Goal: Information Seeking & Learning: Find contact information

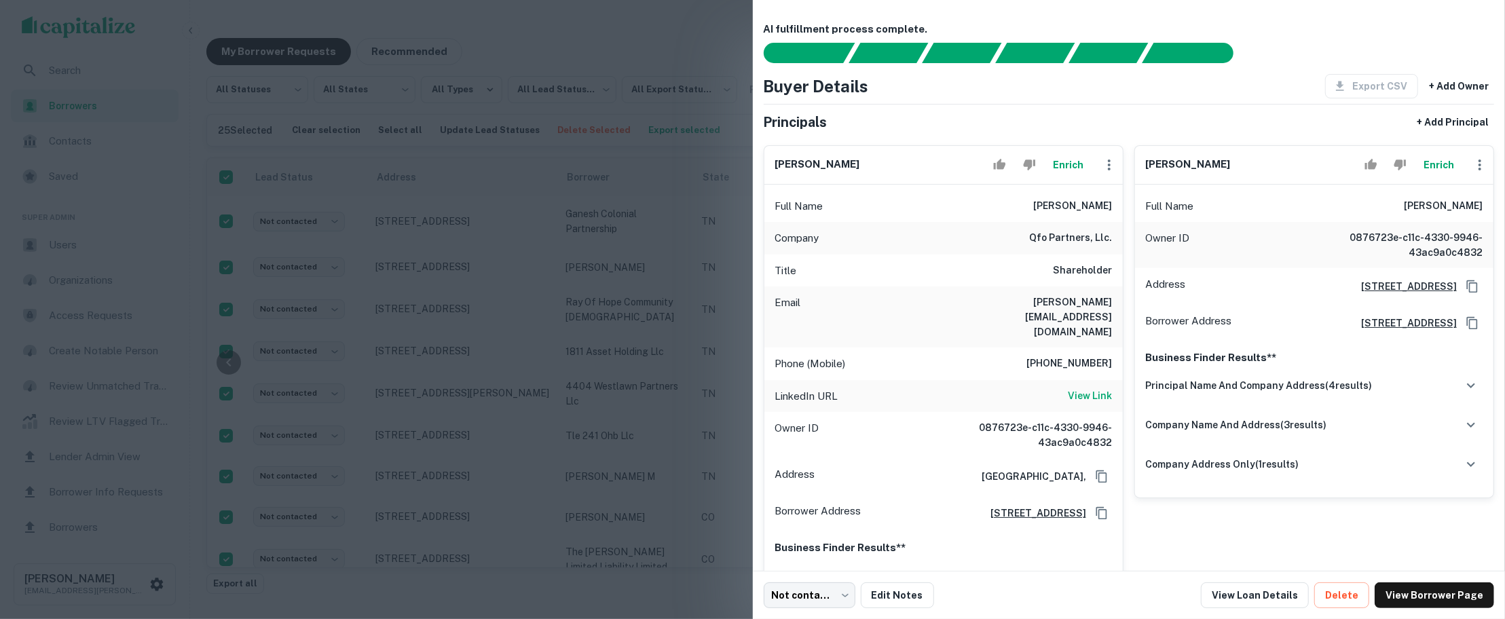
scroll to position [35, 0]
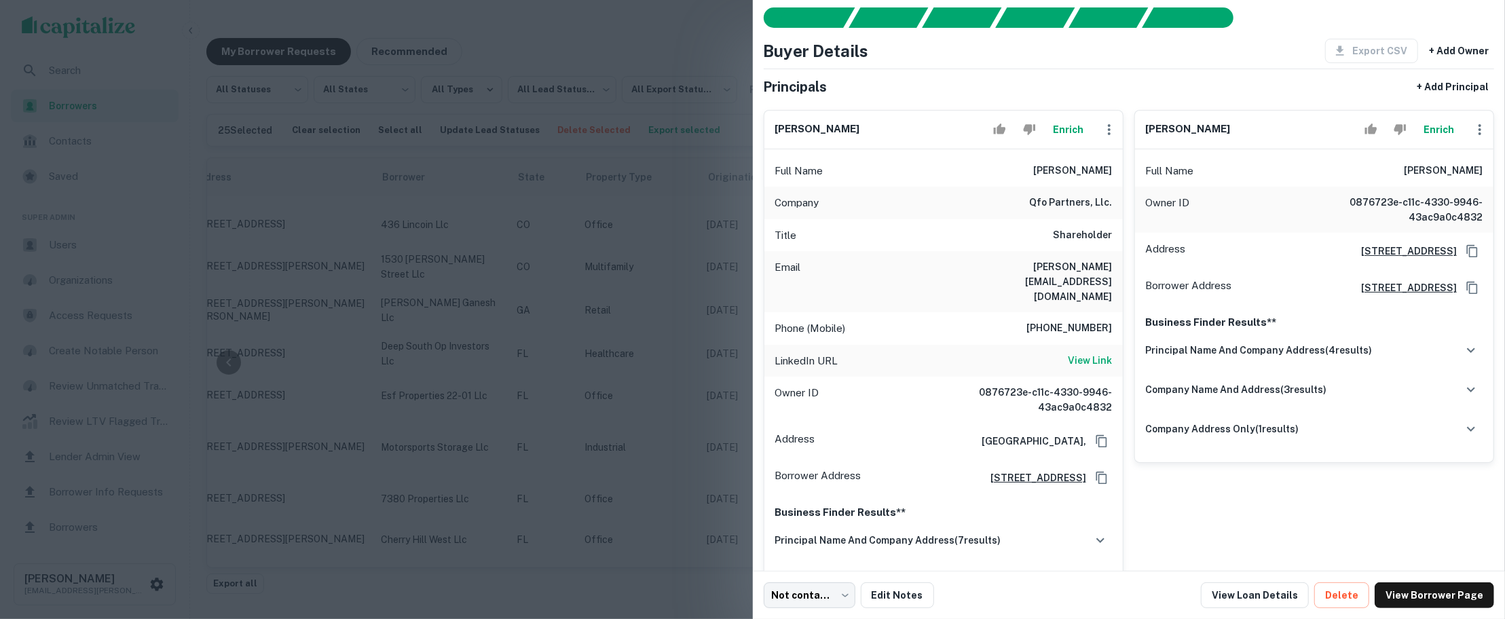
click at [620, 185] on div at bounding box center [752, 309] width 1505 height 619
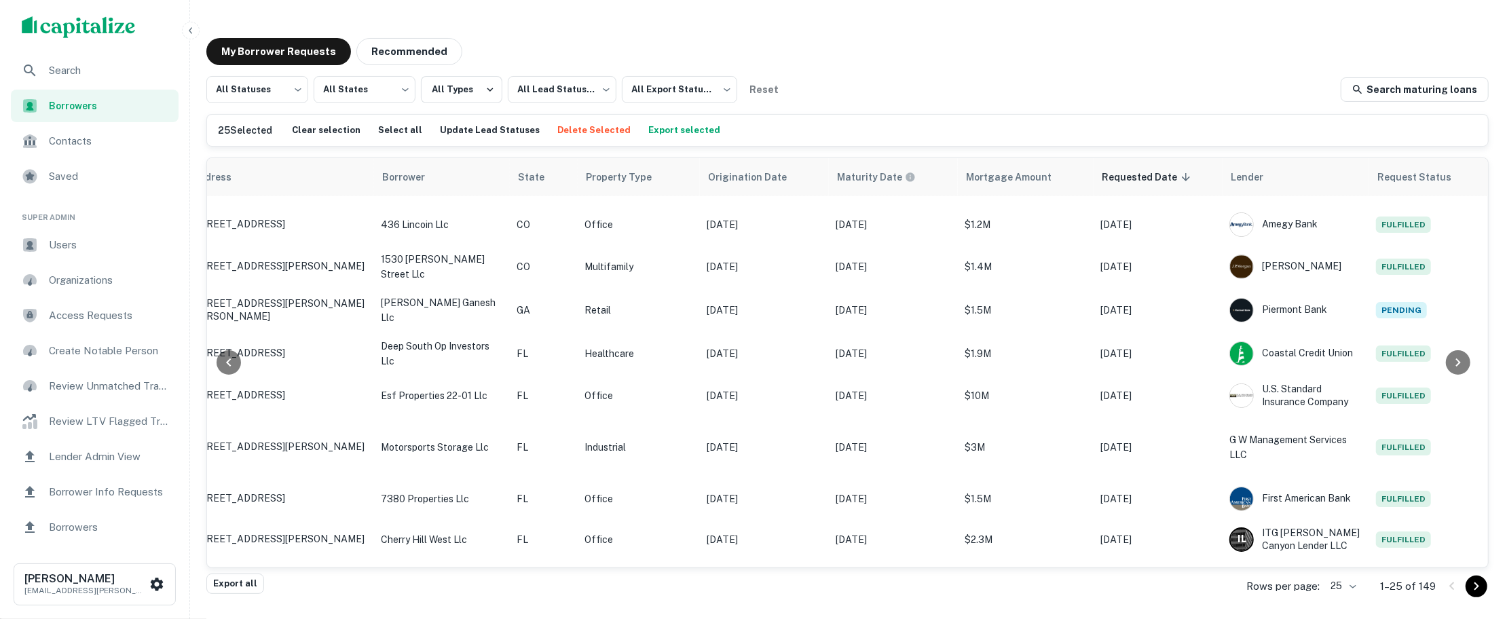
click at [76, 250] on span "Users" at bounding box center [110, 245] width 122 height 16
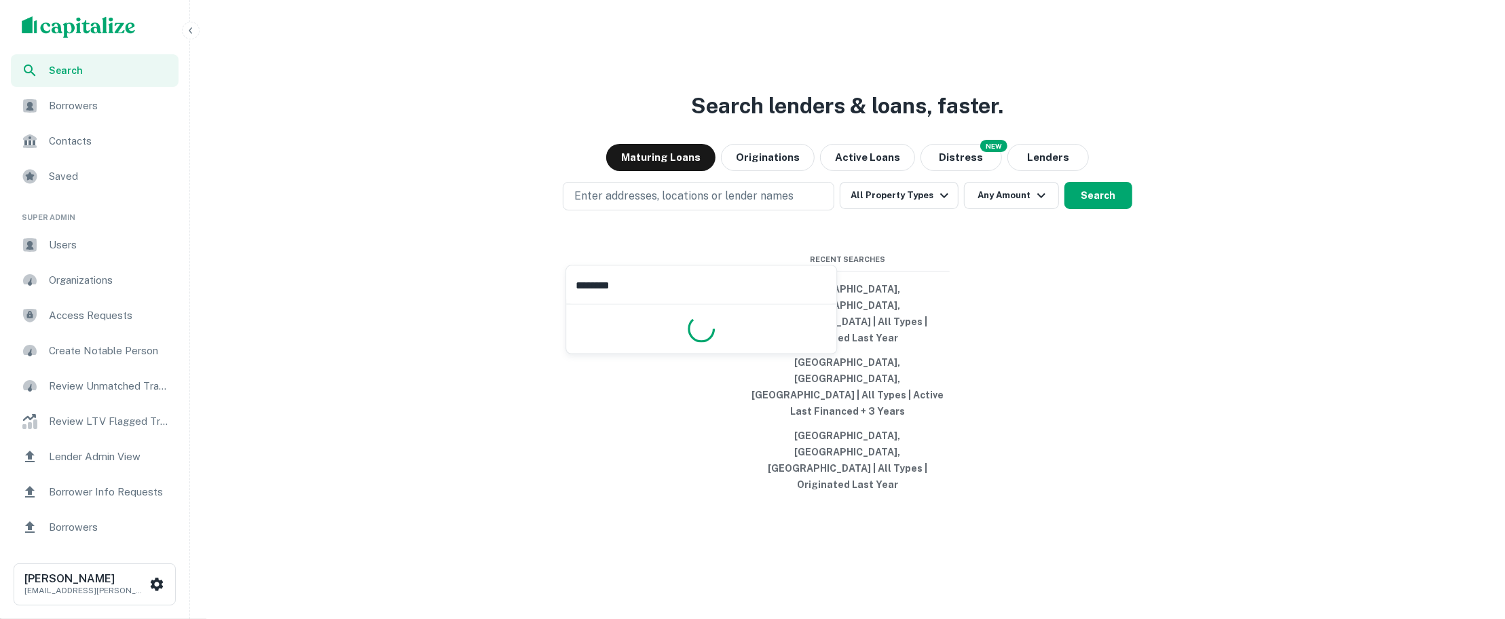
type input "*********"
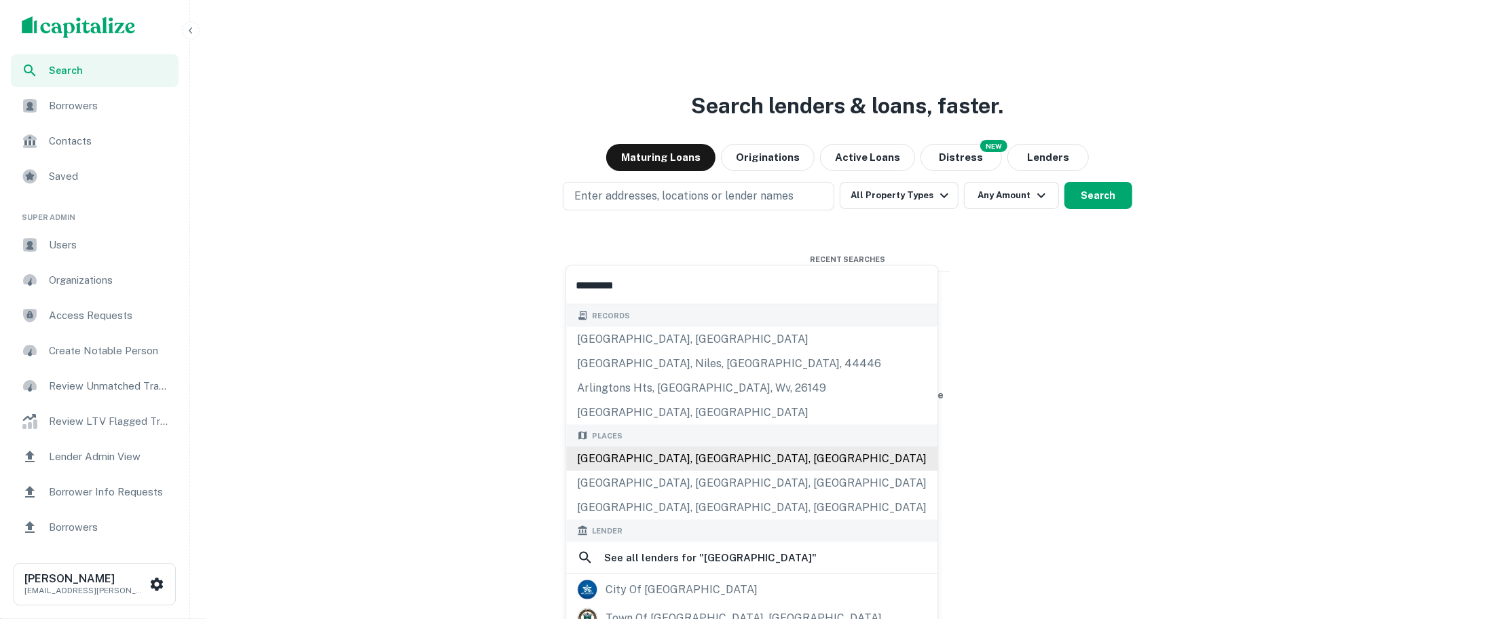
click at [702, 453] on div "[GEOGRAPHIC_DATA], [GEOGRAPHIC_DATA], [GEOGRAPHIC_DATA]" at bounding box center [751, 459] width 371 height 24
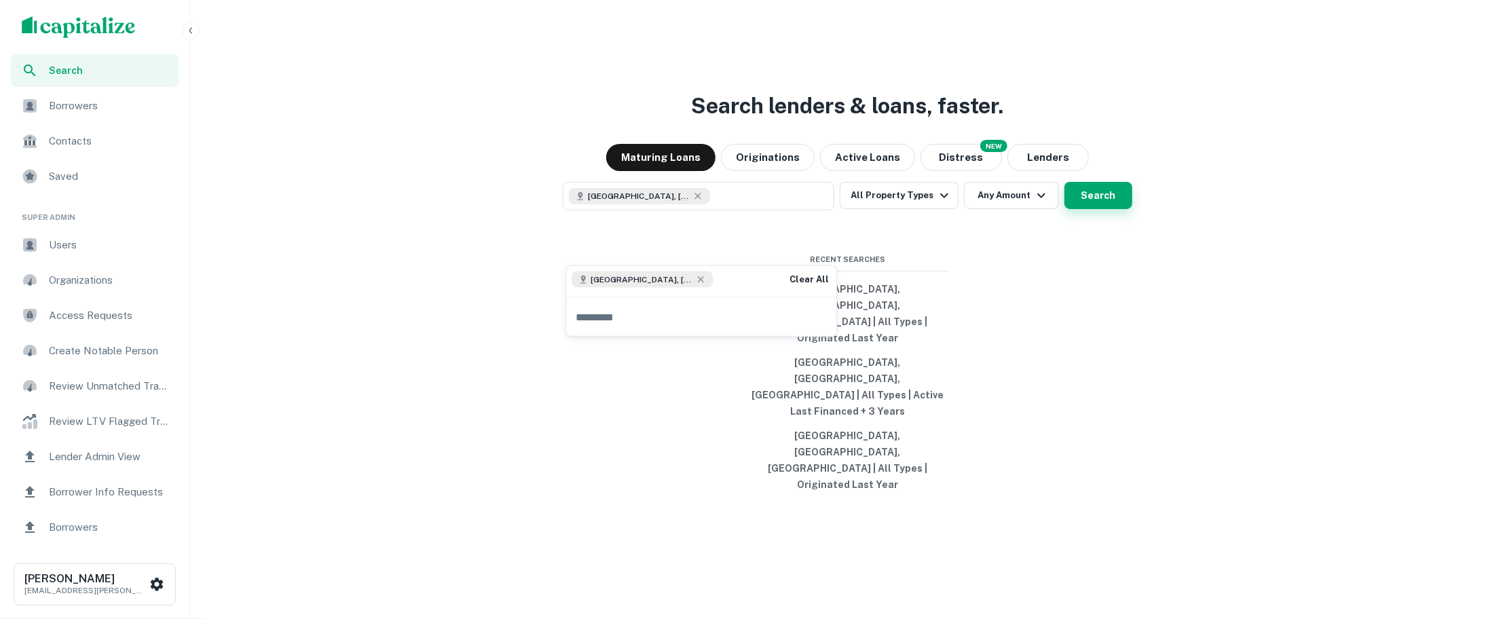
click at [1084, 209] on button "Search" at bounding box center [1099, 195] width 68 height 27
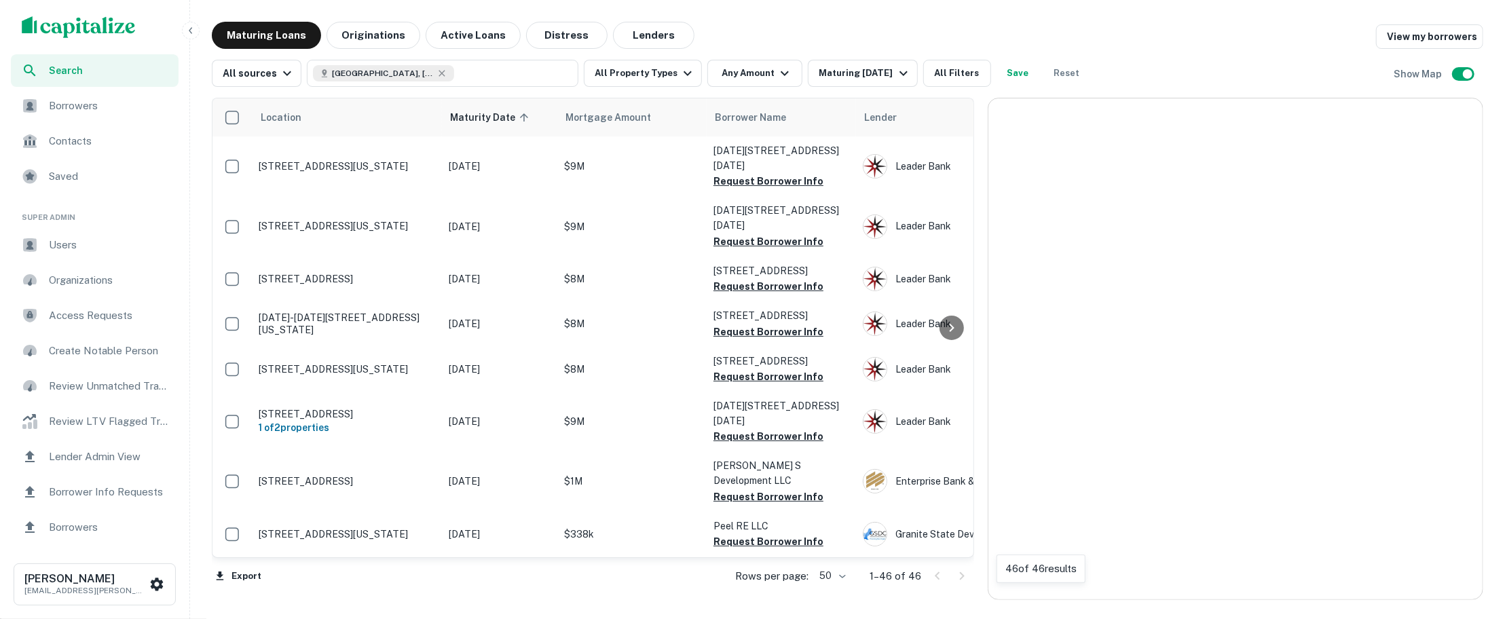
scroll to position [424, 0]
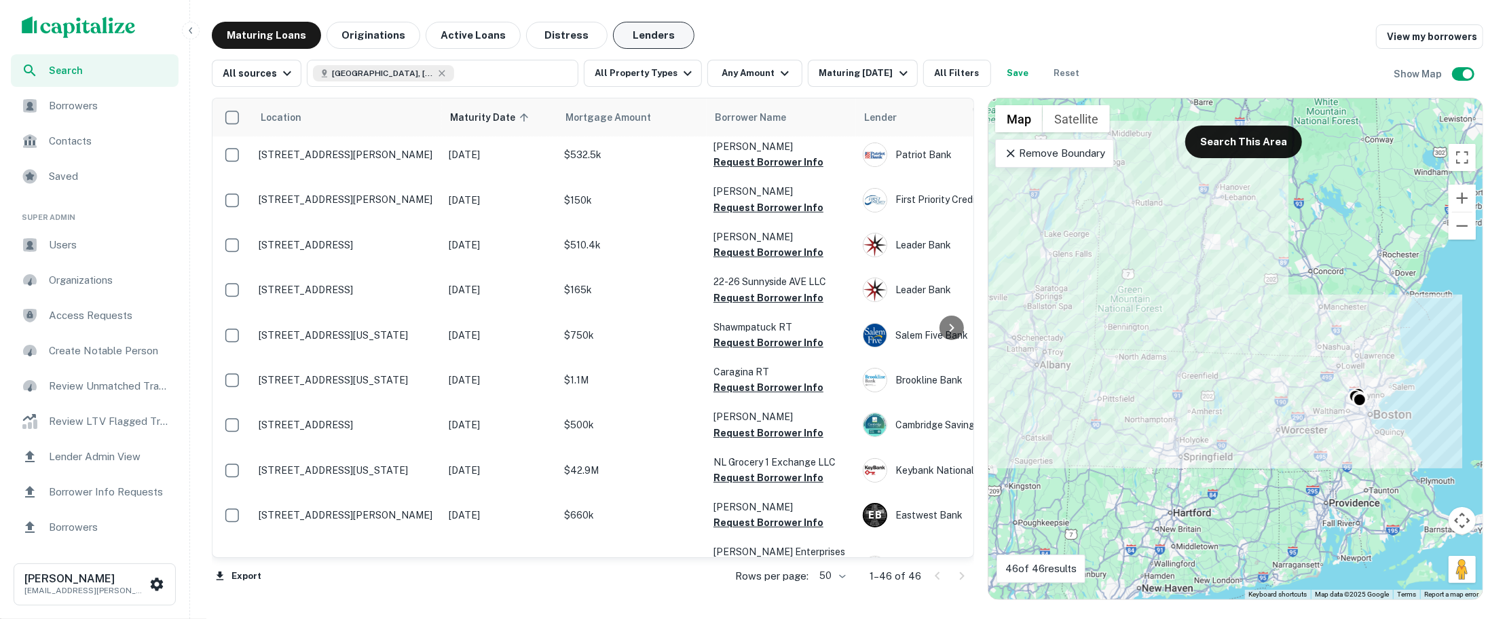
click at [615, 26] on button "Lenders" at bounding box center [653, 35] width 81 height 27
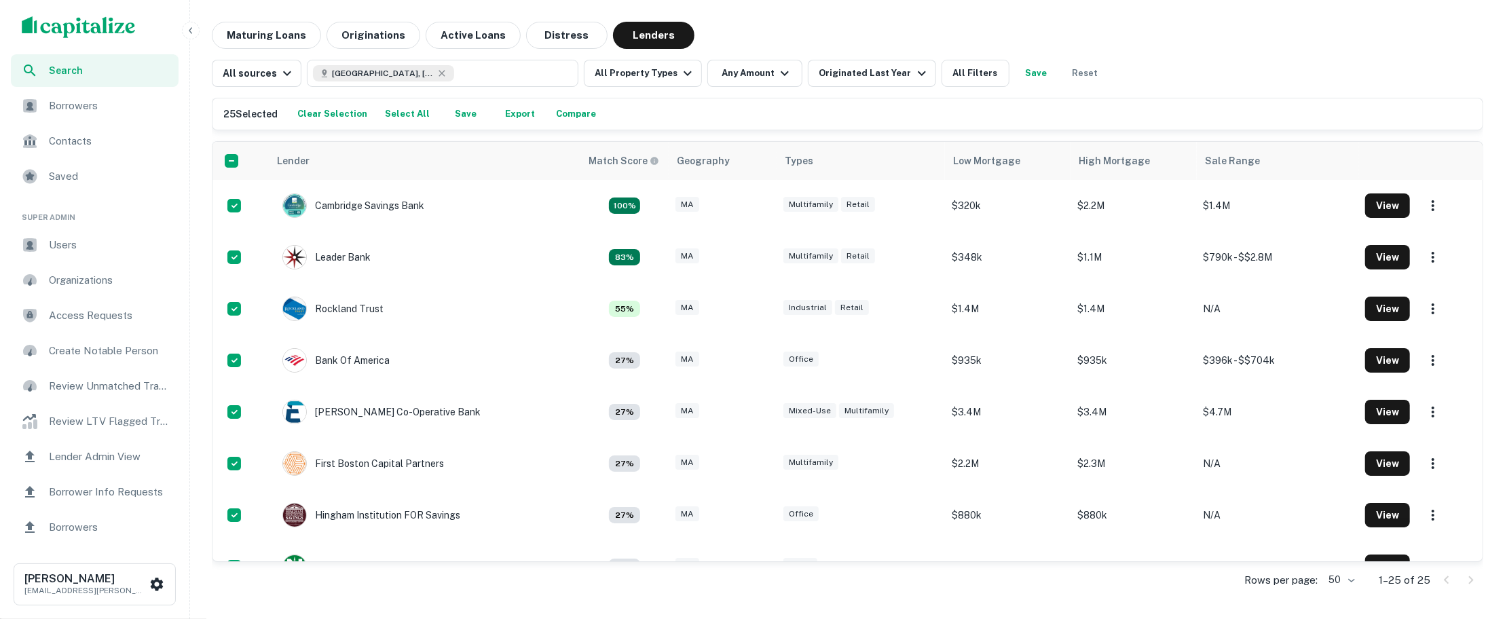
click at [572, 117] on button "Compare" at bounding box center [576, 114] width 47 height 20
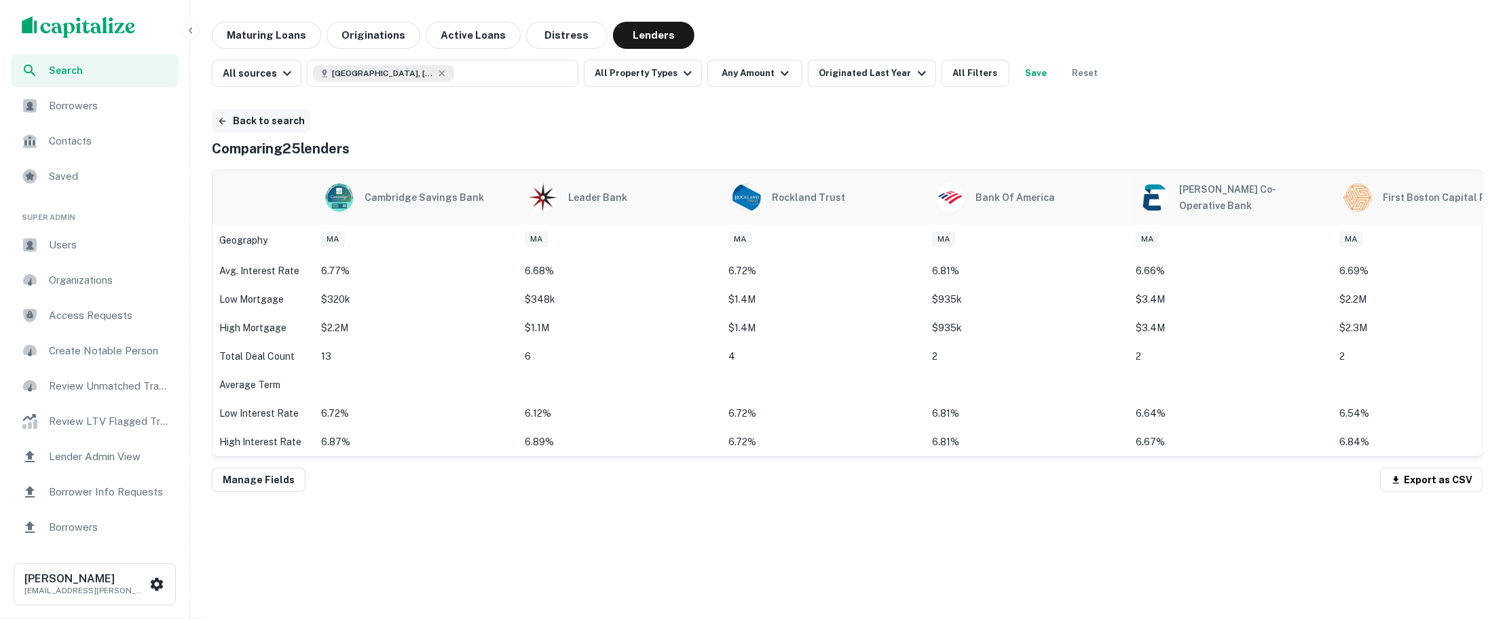
click at [289, 124] on button "Back to search" at bounding box center [261, 121] width 98 height 24
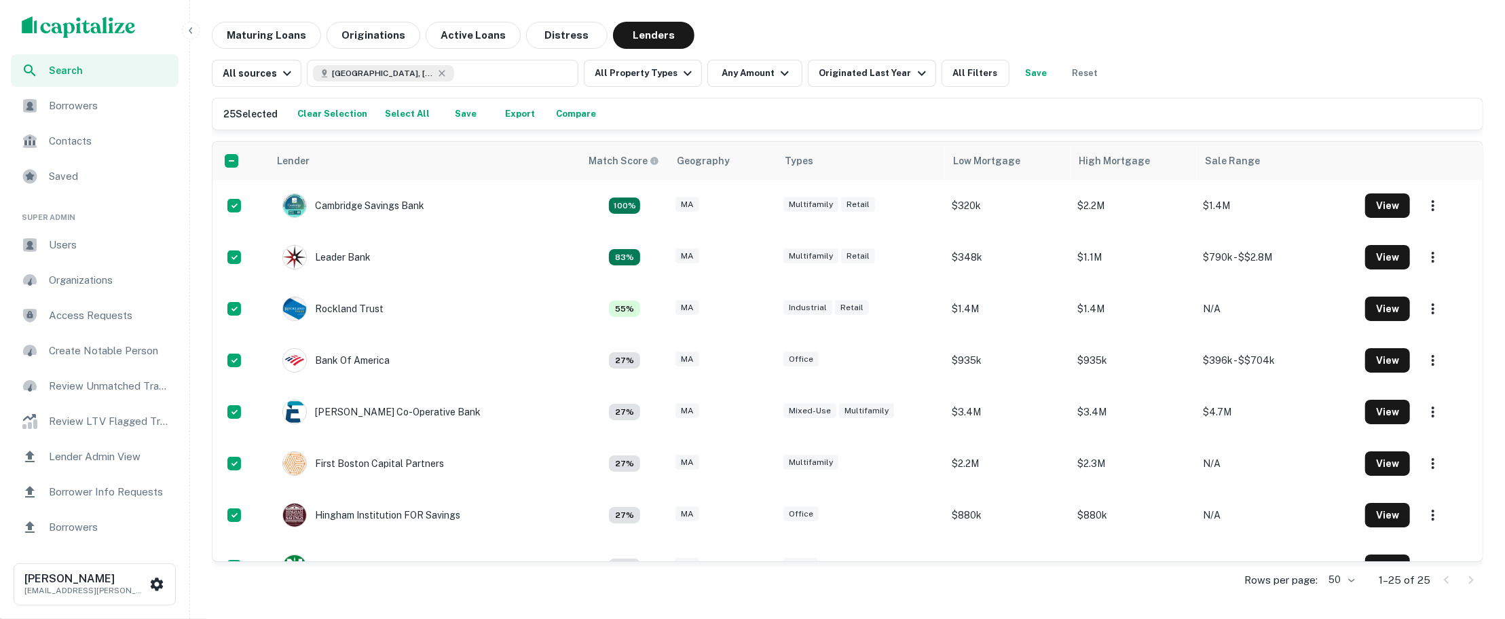
click at [524, 118] on button "Export" at bounding box center [519, 114] width 43 height 20
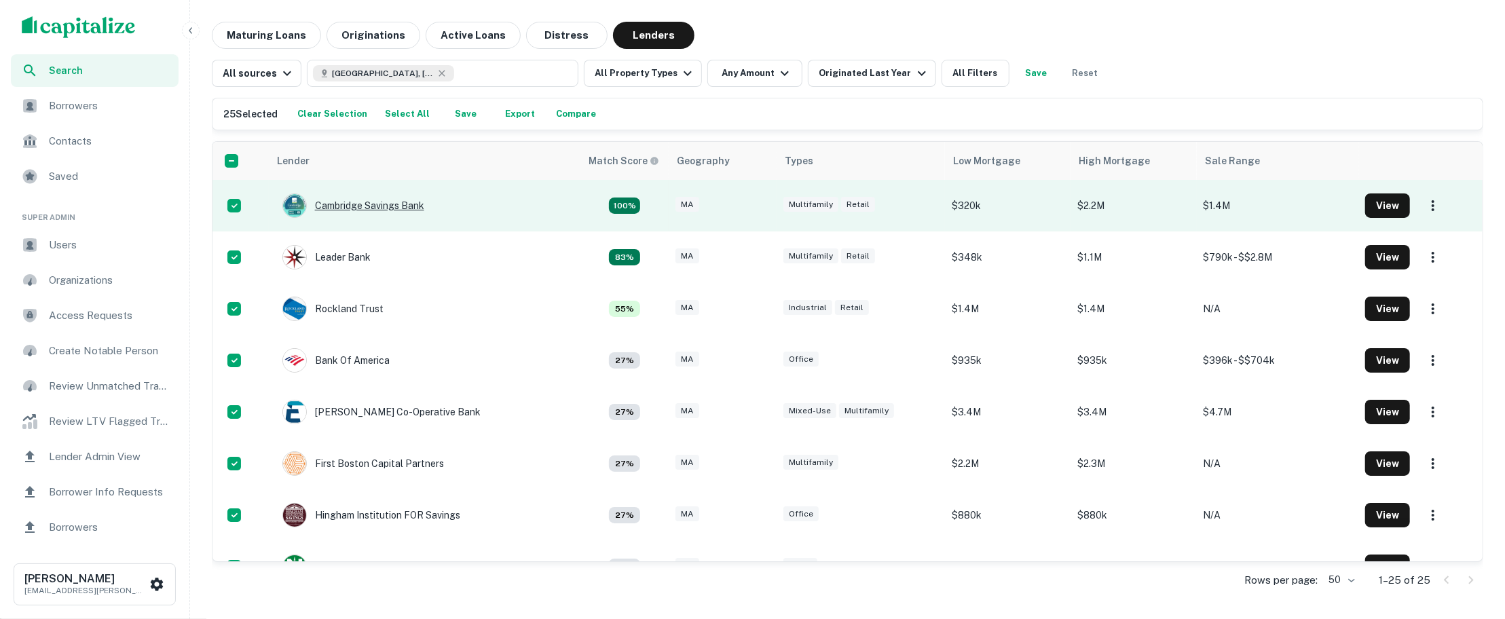
click at [396, 206] on div "Cambridge Savings Bank" at bounding box center [353, 205] width 142 height 24
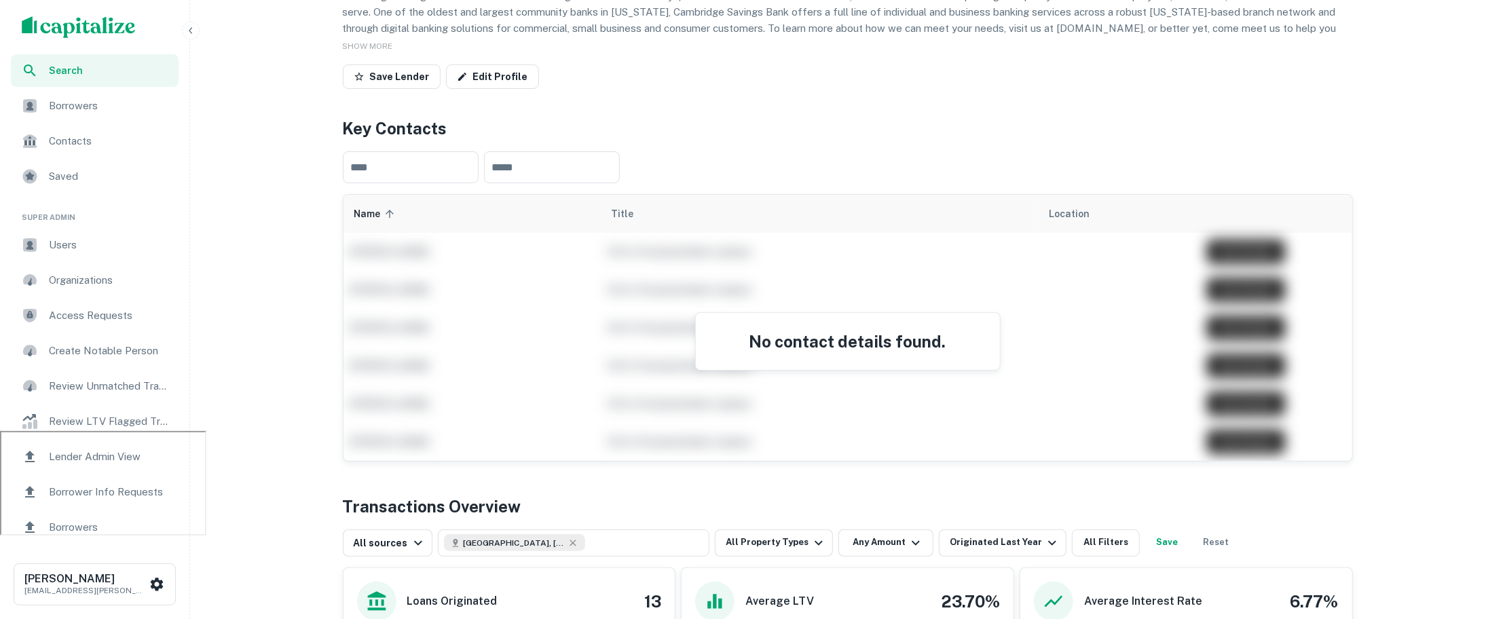
scroll to position [193, 0]
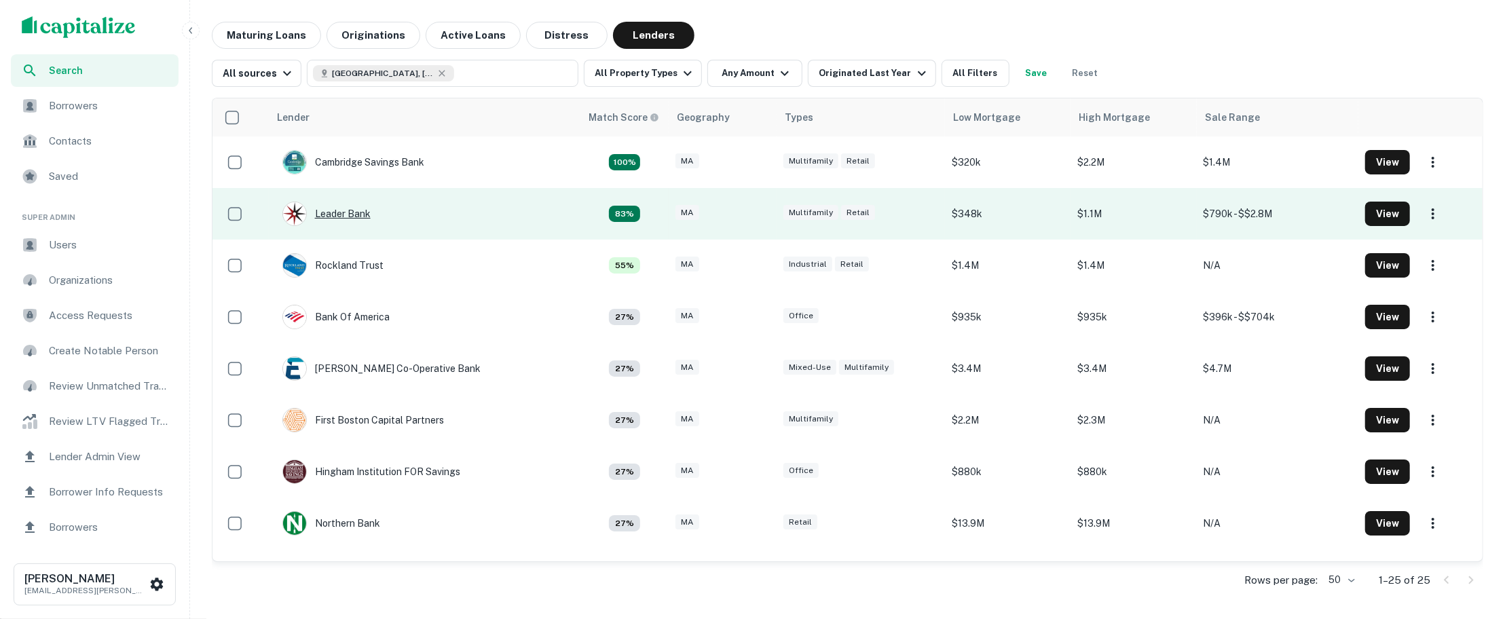
click at [348, 211] on div "Leader Bank" at bounding box center [326, 214] width 88 height 24
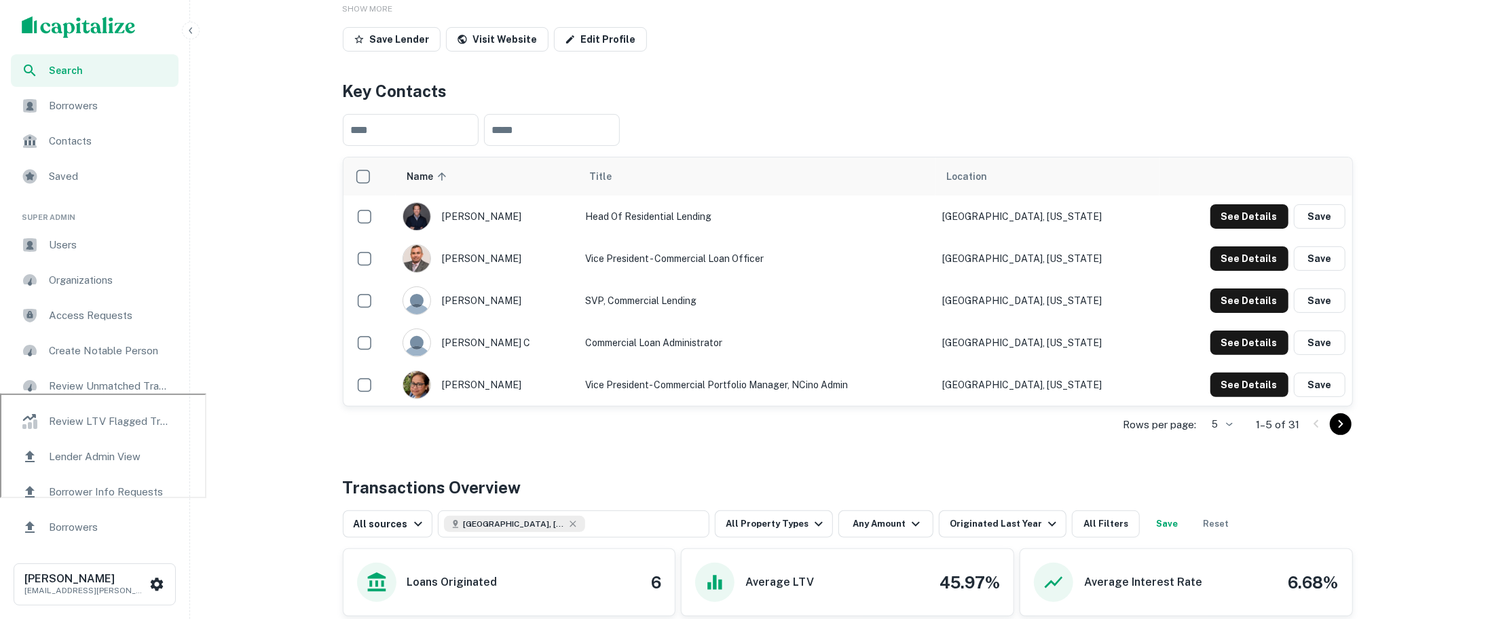
scroll to position [223, 0]
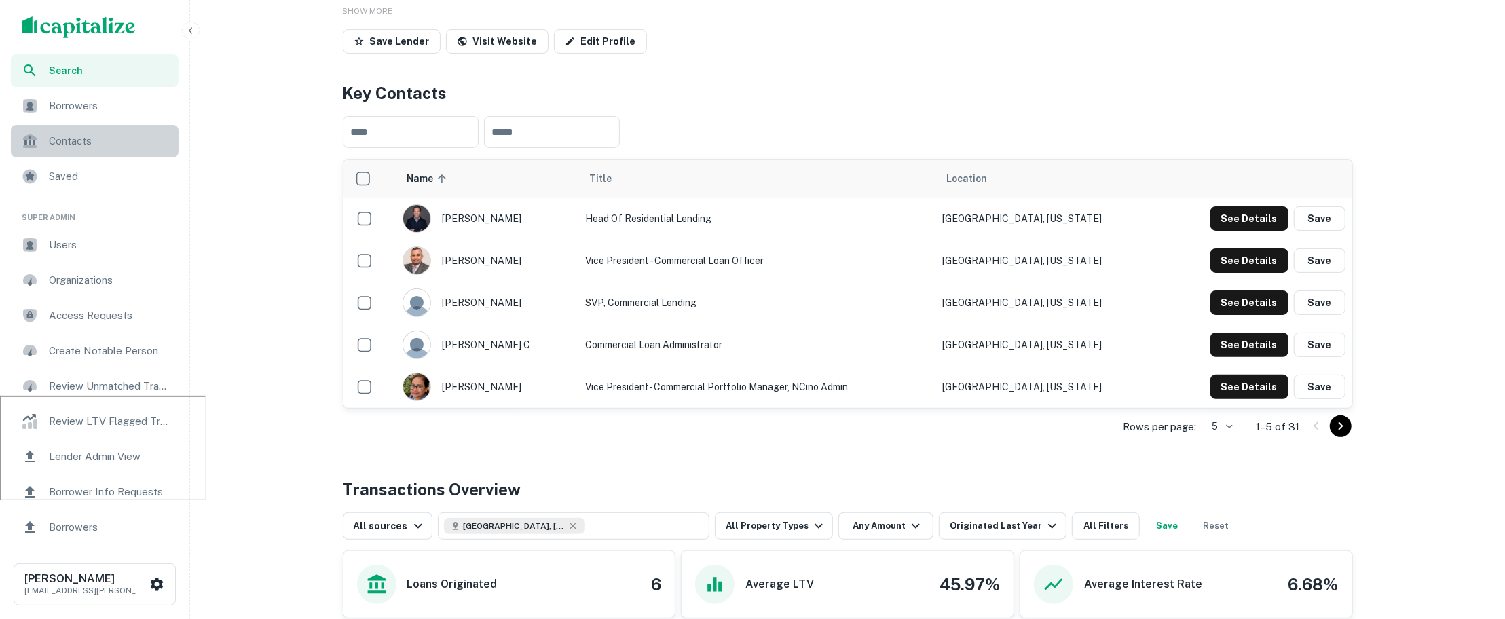
click at [112, 133] on span "Contacts" at bounding box center [110, 141] width 122 height 16
